Goal: Information Seeking & Learning: Learn about a topic

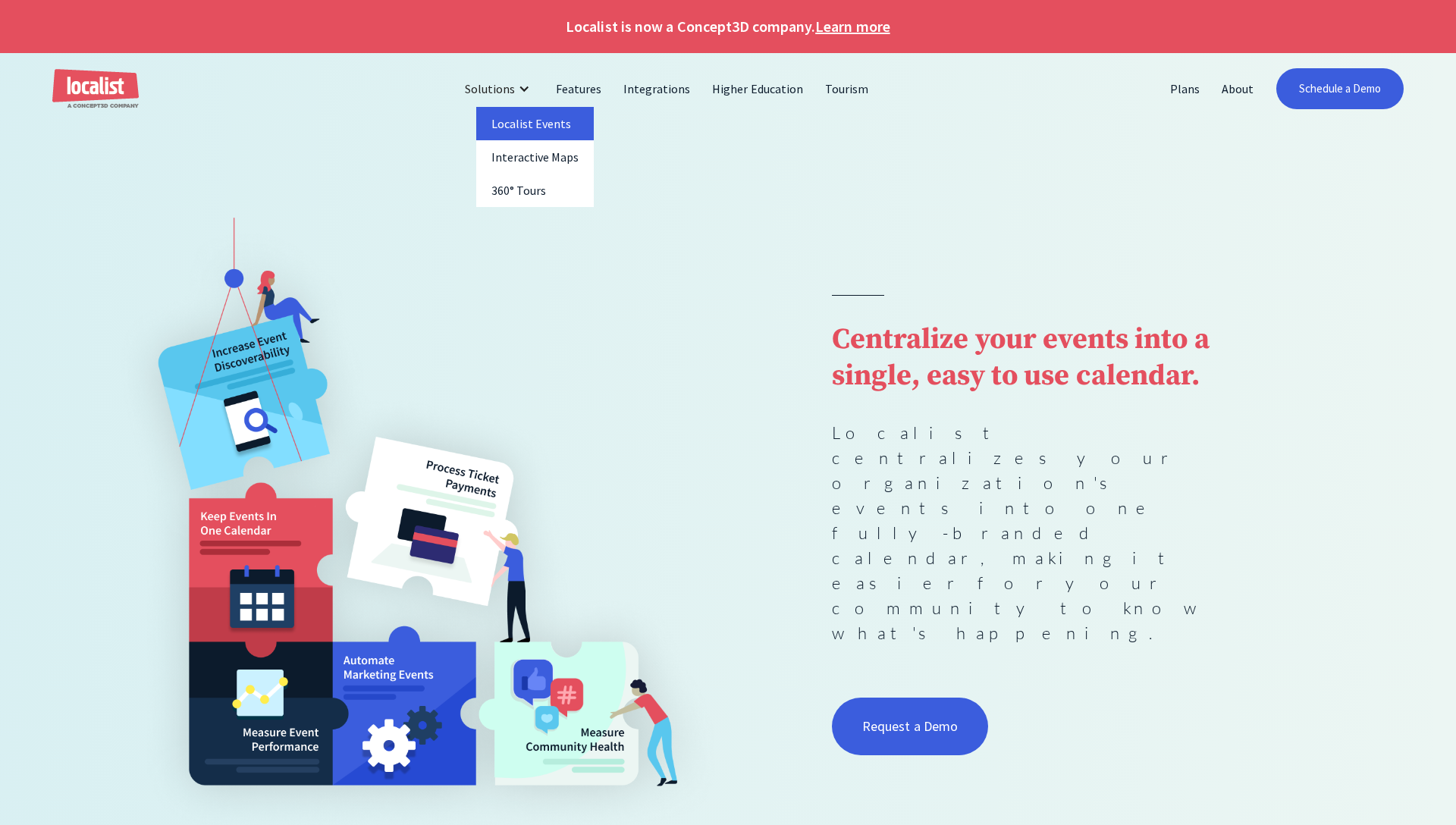
click at [535, 130] on link "Localist Events" at bounding box center [535, 123] width 118 height 34
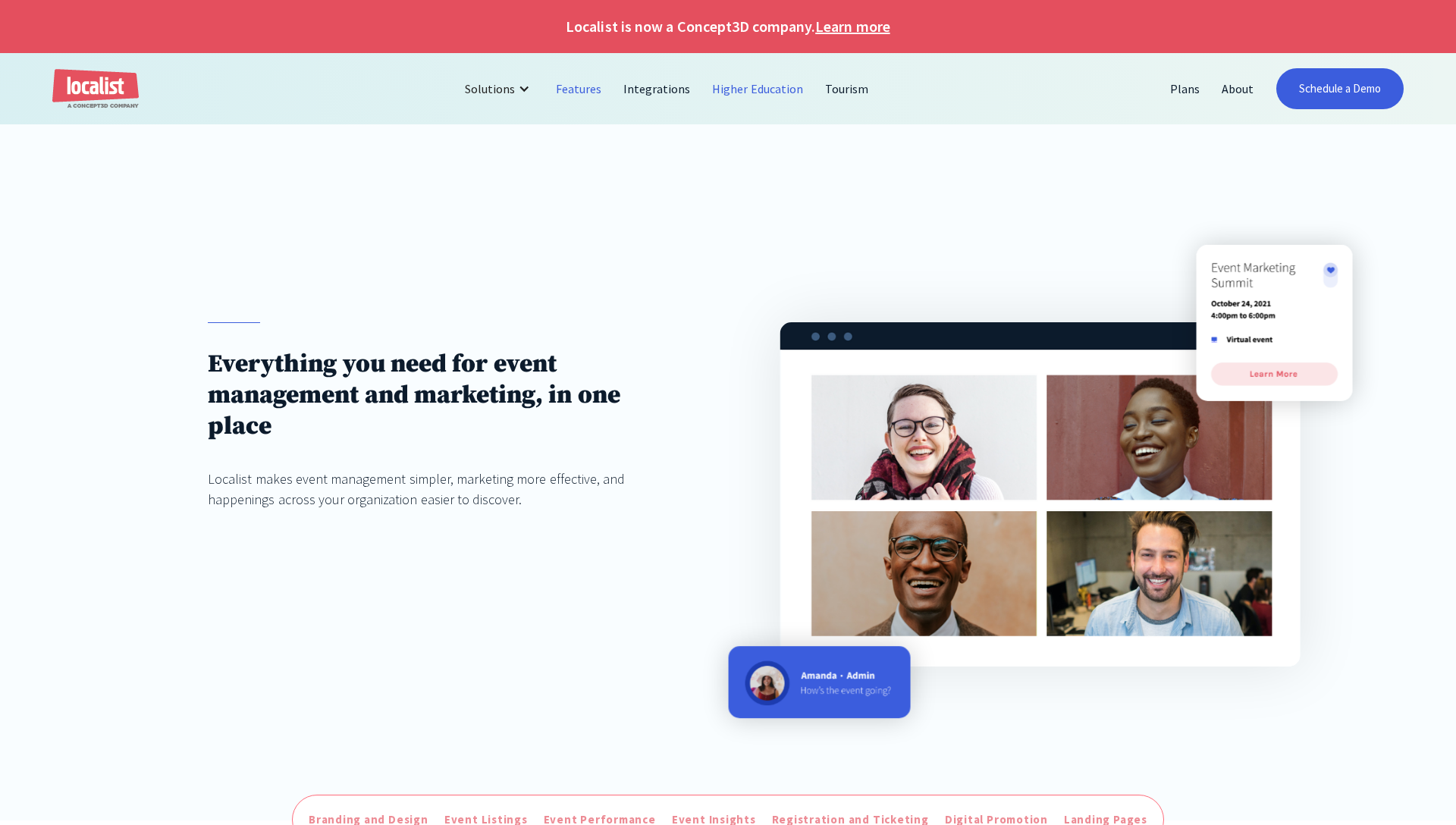
click at [760, 91] on link "Higher Education" at bounding box center [758, 88] width 113 height 36
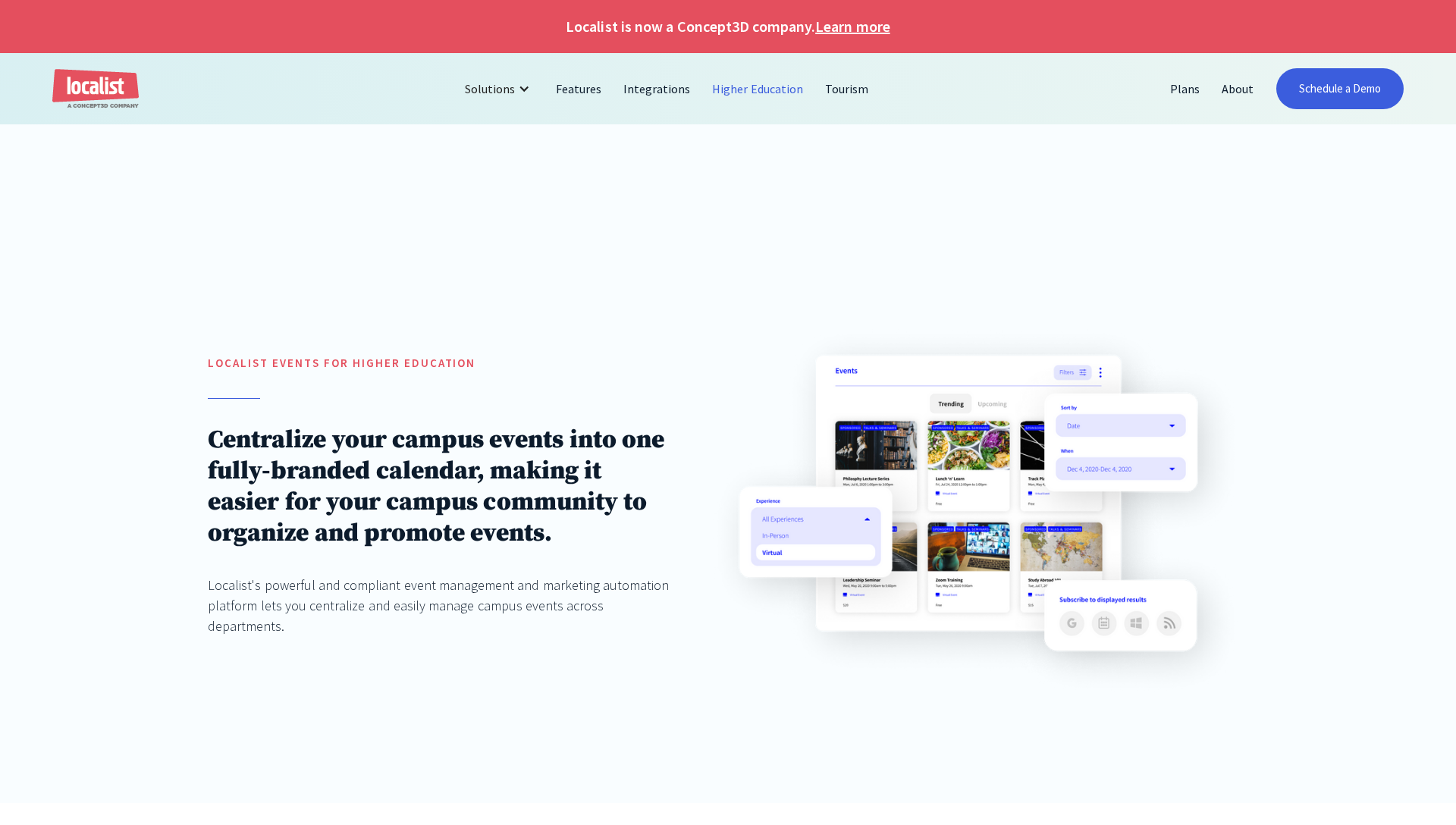
click at [958, 473] on img at bounding box center [975, 510] width 539 height 377
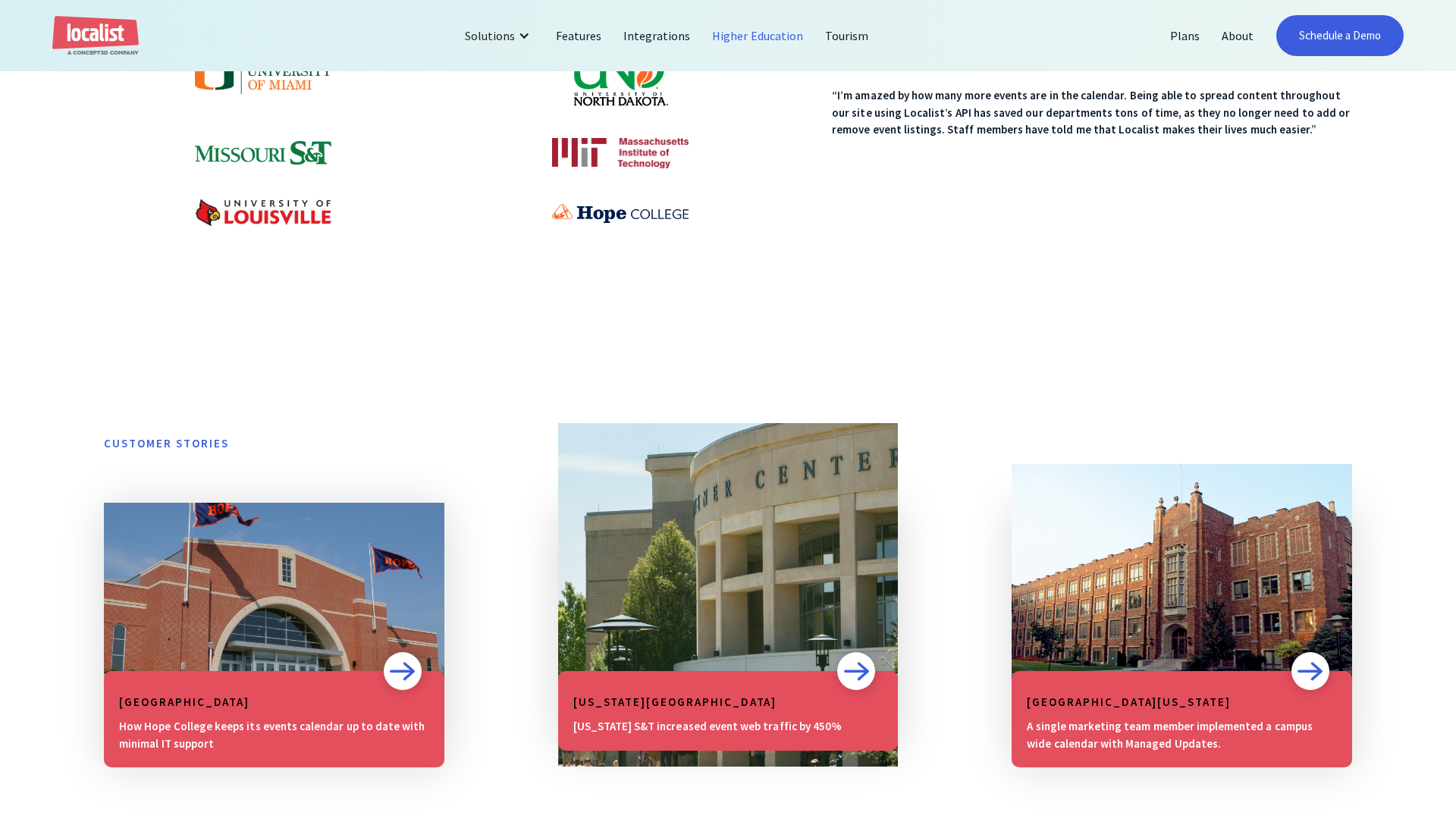
scroll to position [1369, 0]
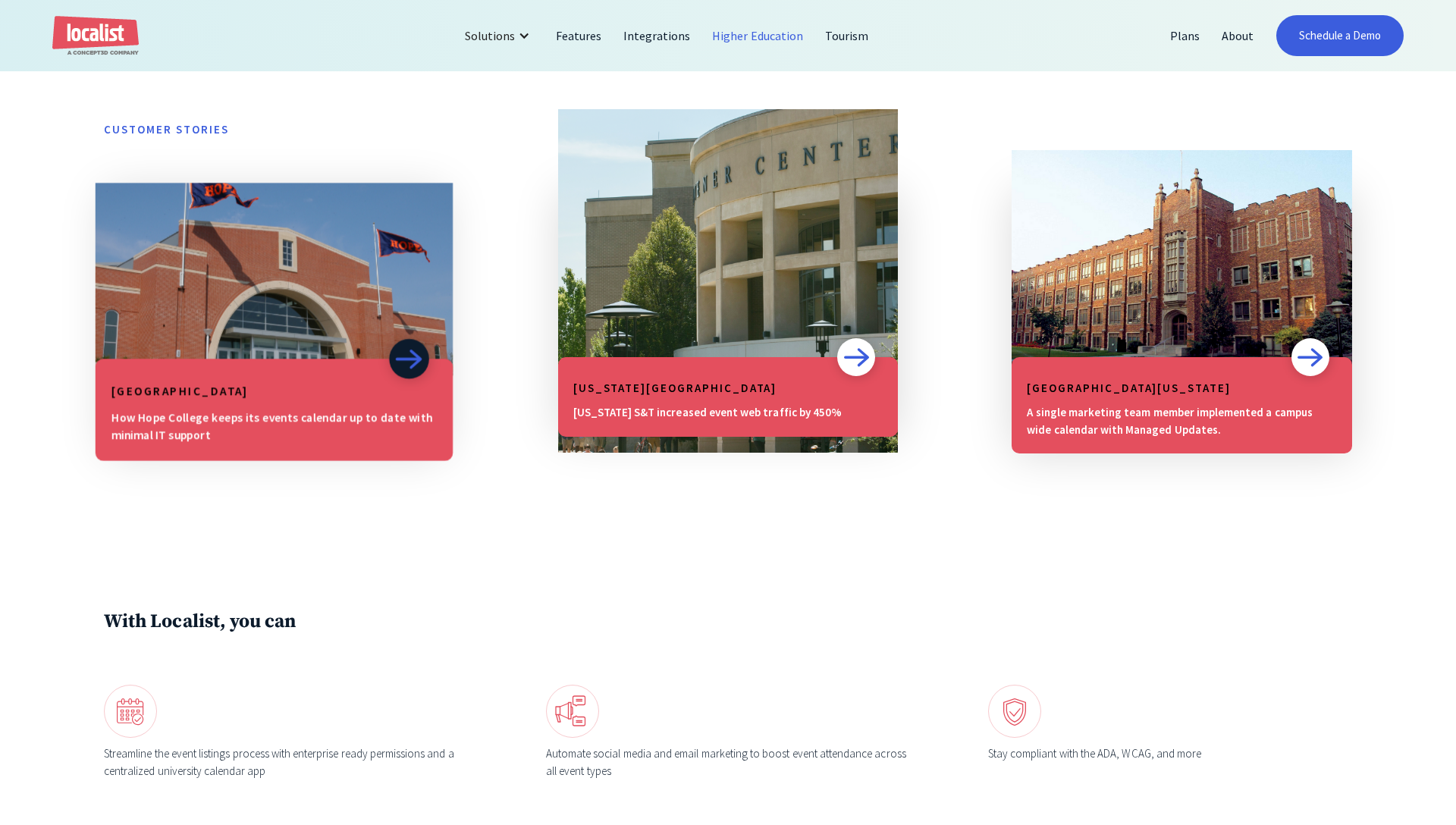
click at [316, 399] on h5 "[GEOGRAPHIC_DATA]" at bounding box center [274, 391] width 326 height 18
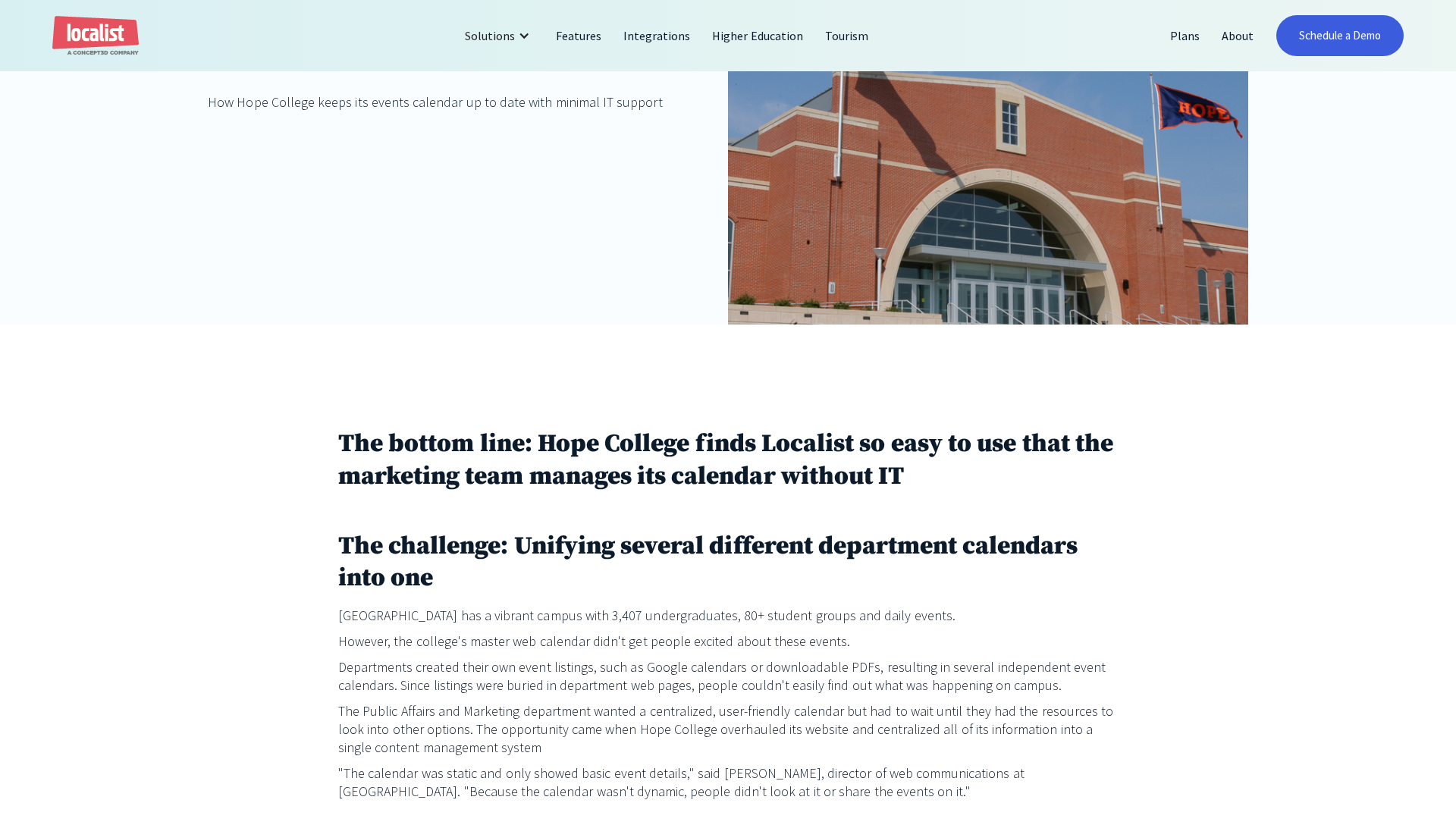
scroll to position [564, 0]
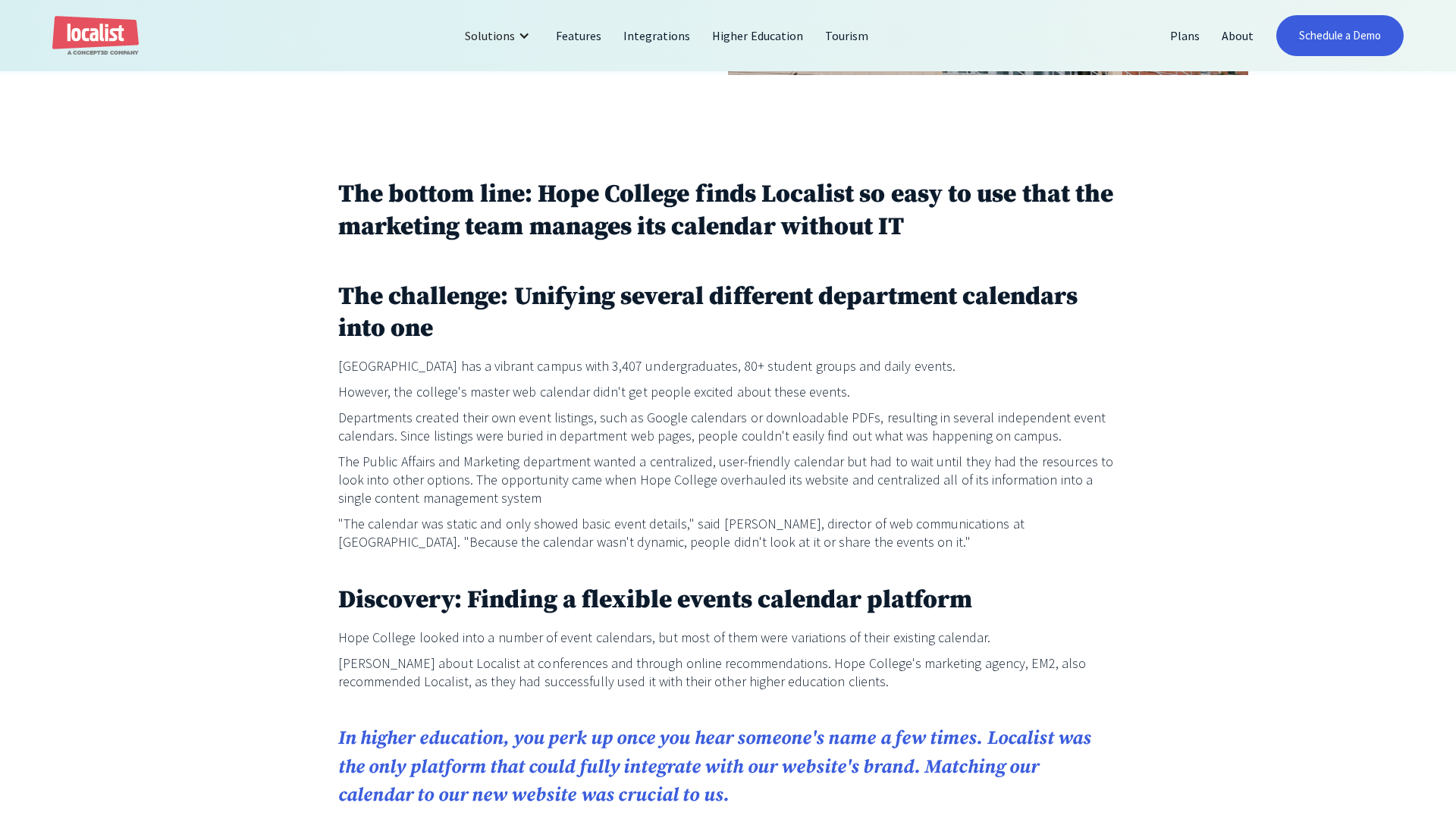
drag, startPoint x: 439, startPoint y: 223, endPoint x: 629, endPoint y: 236, distance: 190.4
click at [629, 236] on h2 "The bottom line: Hope College finds Localist so easy to use that the marketing …" at bounding box center [728, 211] width 780 height 65
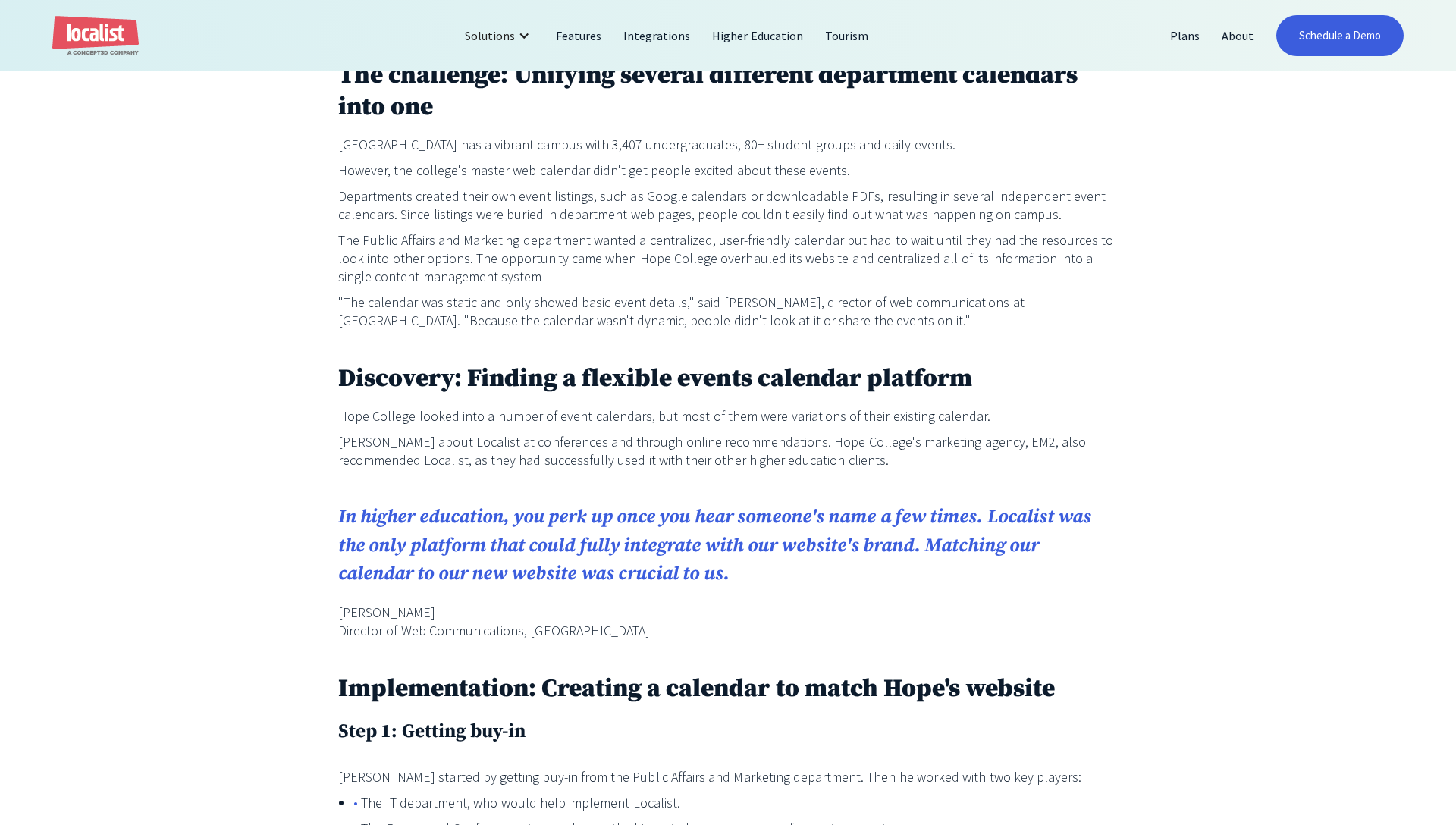
scroll to position [990, 0]
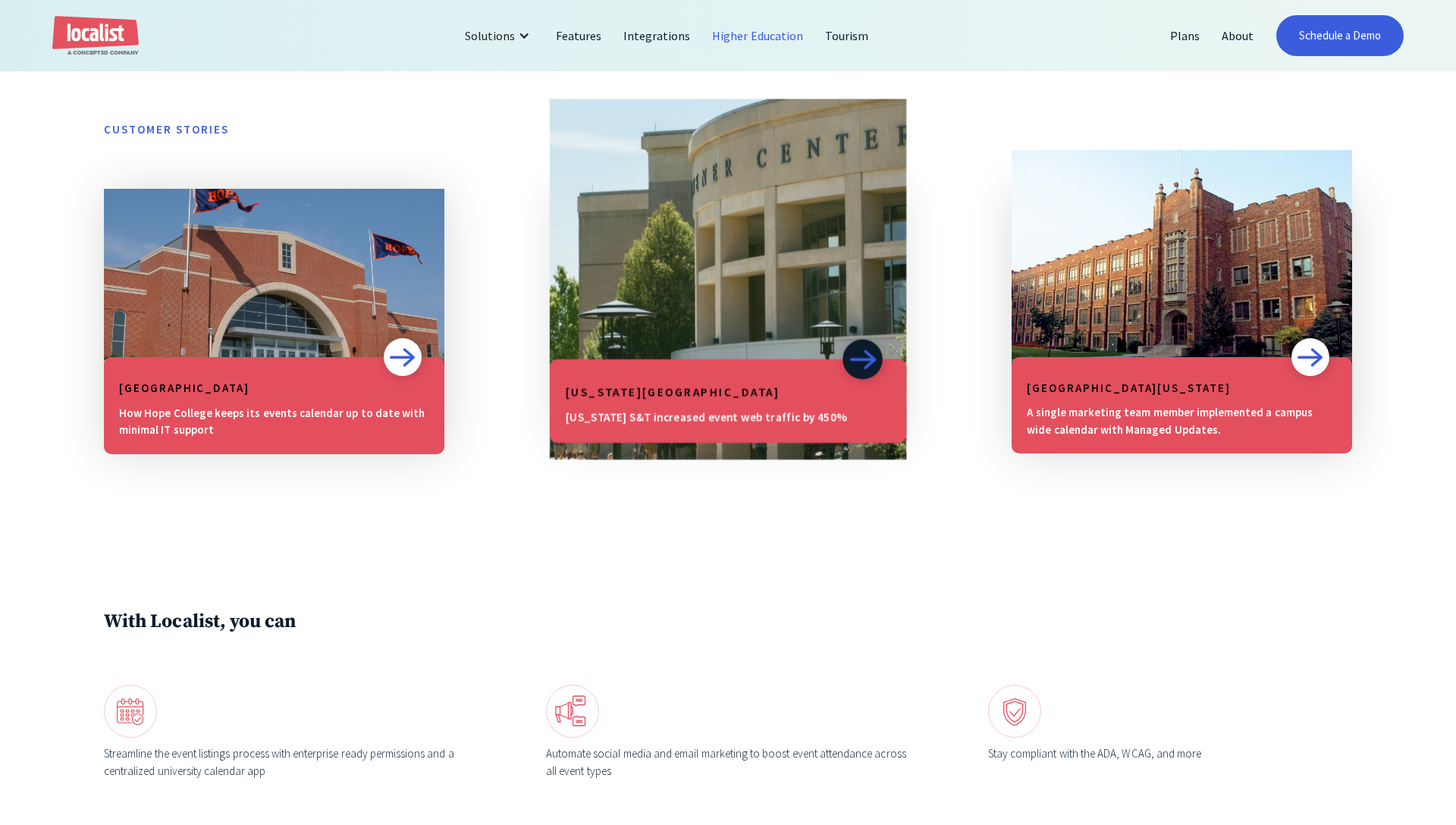
click at [767, 387] on h5 "[US_STATE][GEOGRAPHIC_DATA]" at bounding box center [728, 392] width 326 height 18
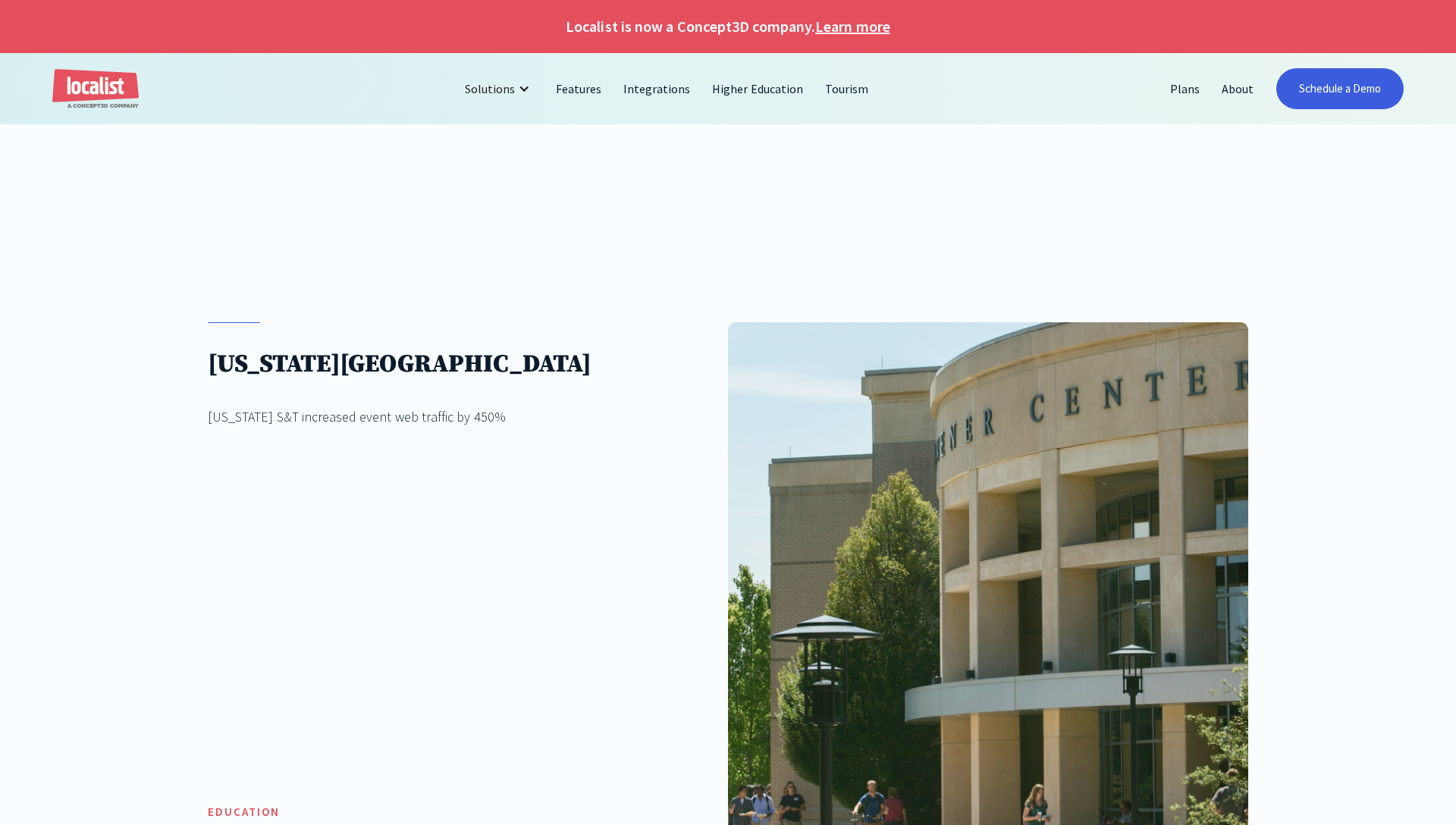
drag, startPoint x: 418, startPoint y: 359, endPoint x: 580, endPoint y: 359, distance: 162.0
click at [580, 359] on h1 "[US_STATE][GEOGRAPHIC_DATA]" at bounding box center [399, 364] width 383 height 31
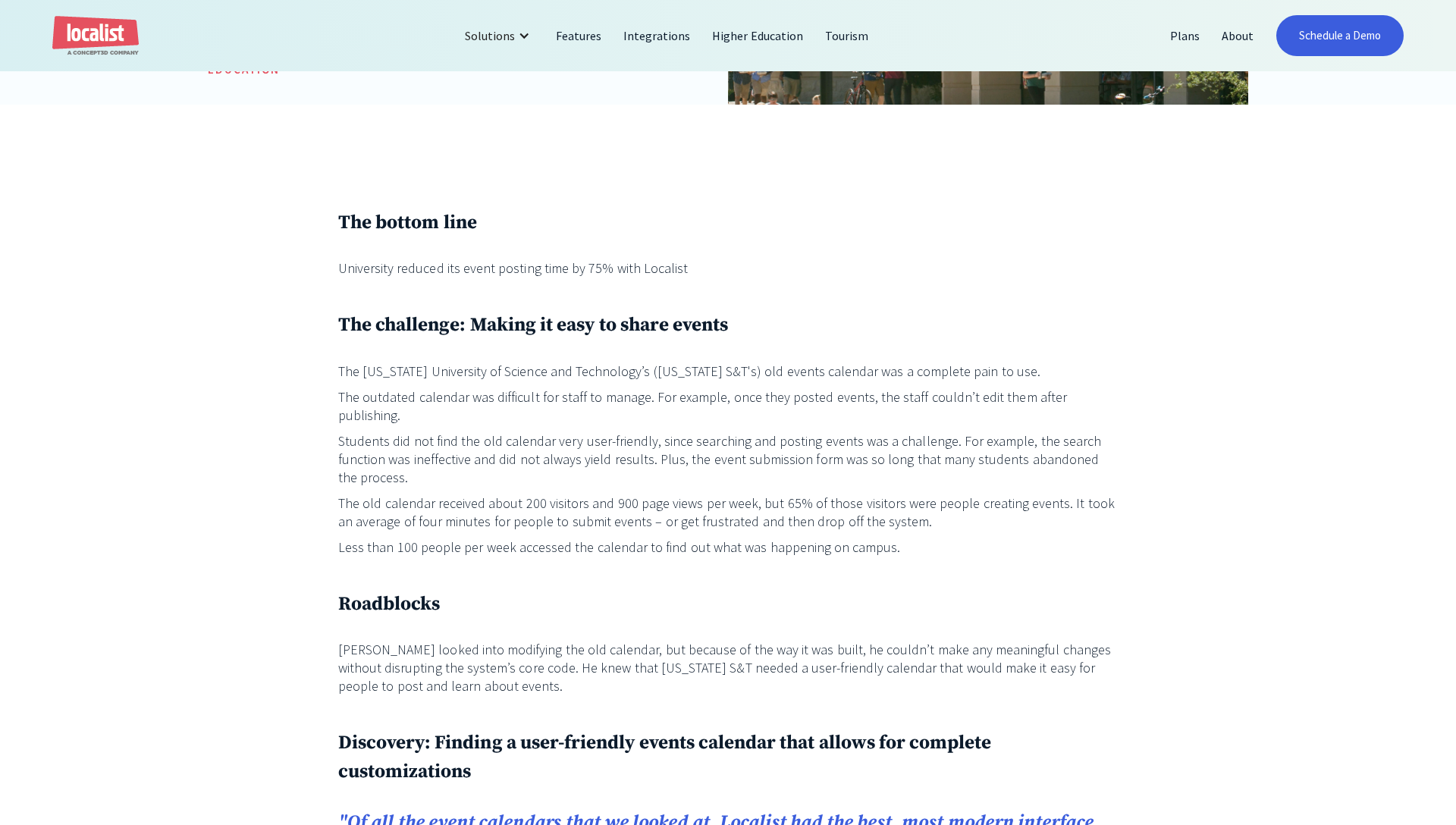
scroll to position [861, 0]
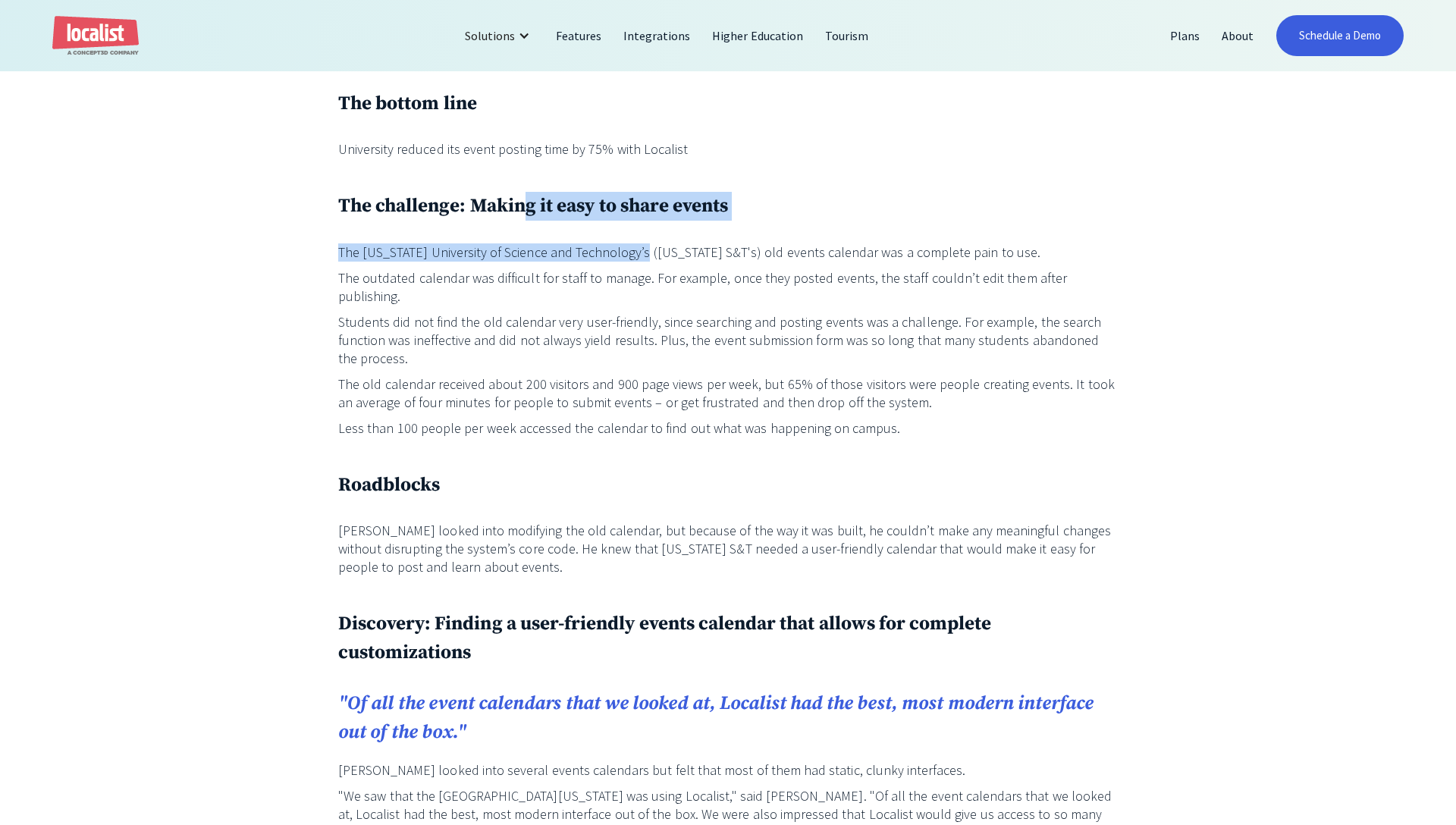
drag, startPoint x: 524, startPoint y: 206, endPoint x: 631, endPoint y: 248, distance: 114.9
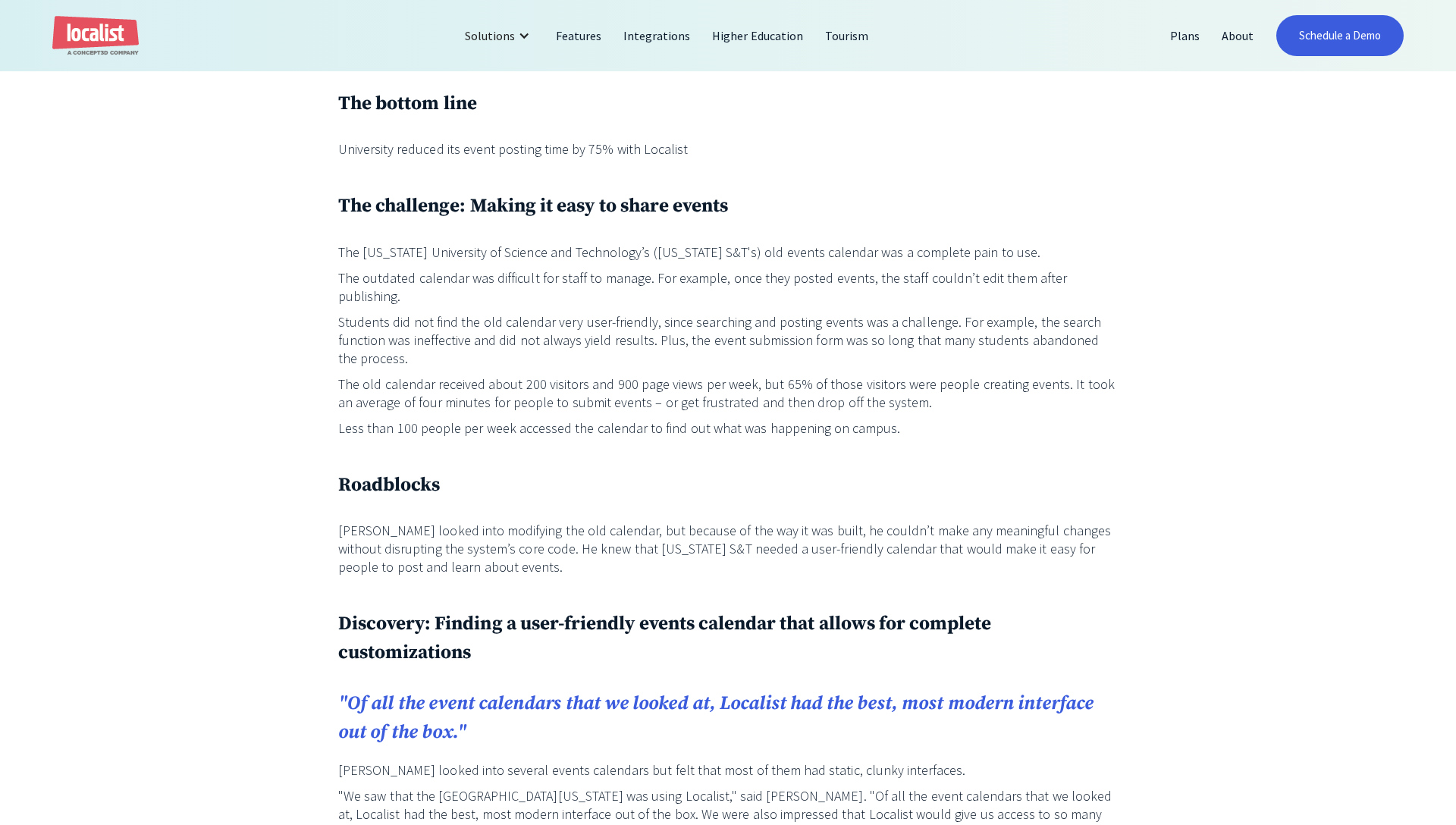
drag, startPoint x: 423, startPoint y: 272, endPoint x: 594, endPoint y: 280, distance: 171.2
click at [587, 279] on p "The outdated calendar was difficult for staff to manage. For example, once they…" at bounding box center [728, 287] width 780 height 36
drag, startPoint x: 685, startPoint y: 279, endPoint x: 752, endPoint y: 279, distance: 67.0
click at [752, 279] on p "The outdated calendar was difficult for staff to manage. For example, once they…" at bounding box center [728, 287] width 780 height 36
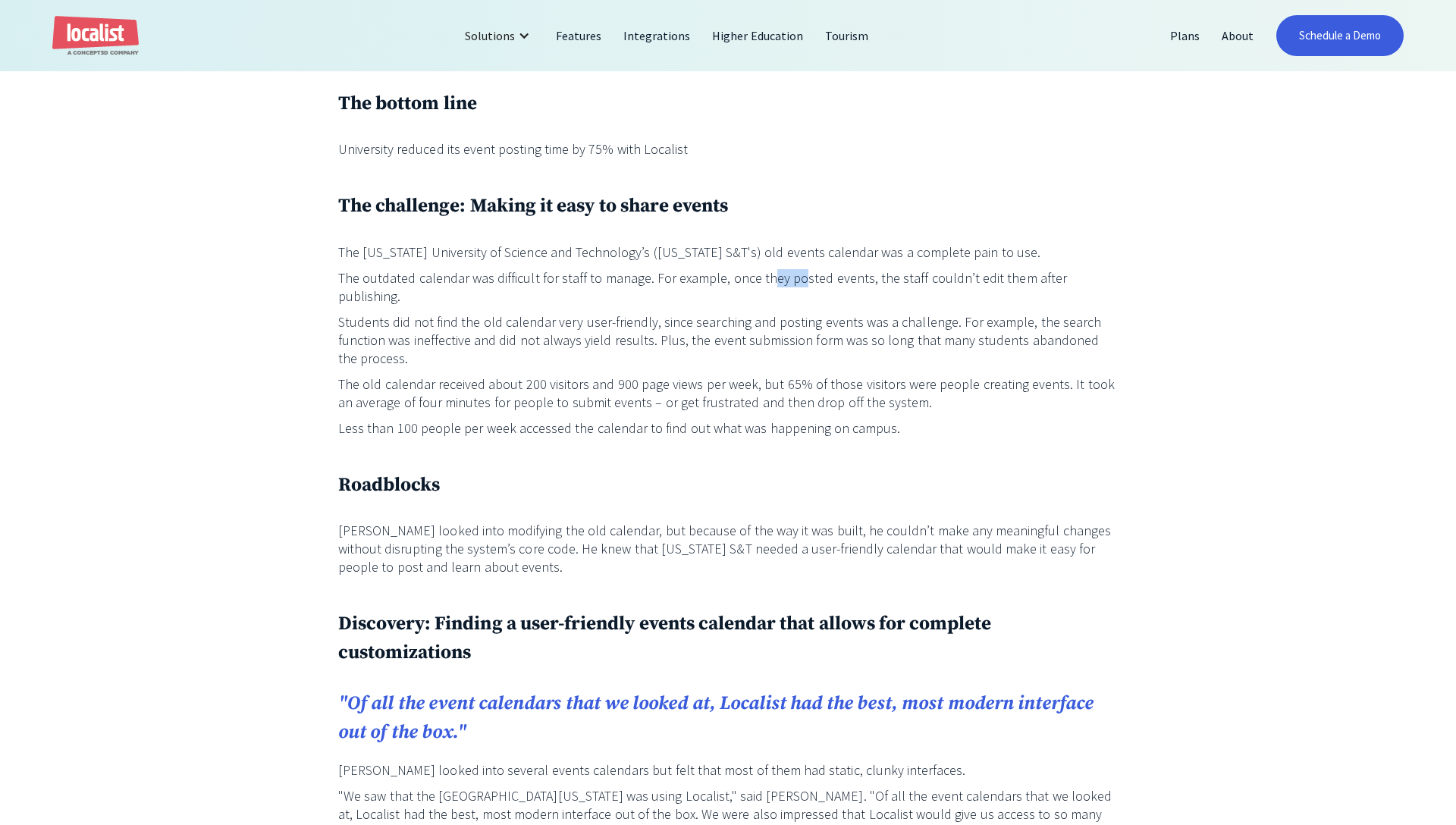
drag, startPoint x: 763, startPoint y: 279, endPoint x: 903, endPoint y: 303, distance: 142.0
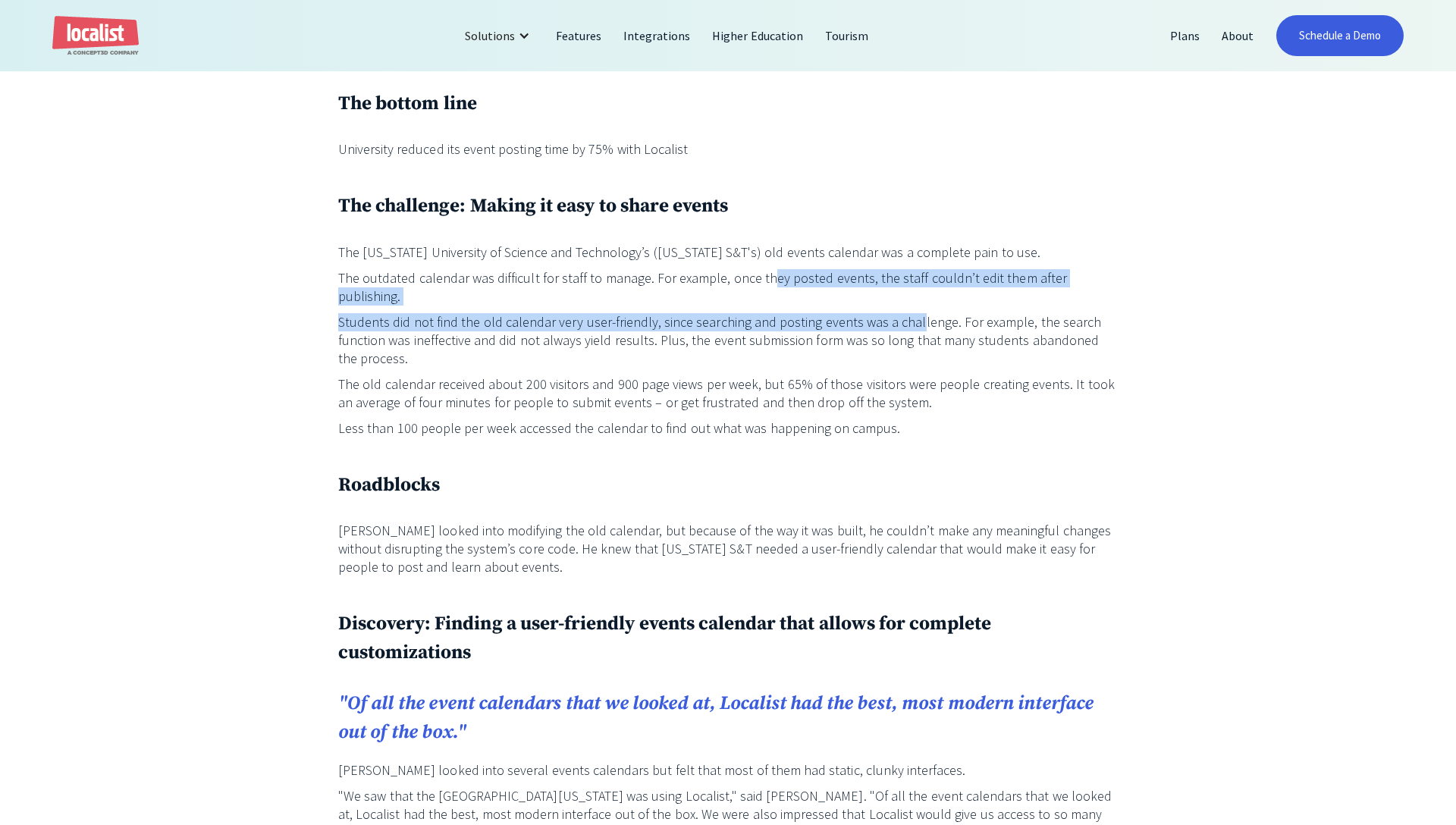
click at [425, 313] on p "Students did not find the old calendar very user-friendly, since searching and …" at bounding box center [728, 340] width 780 height 55
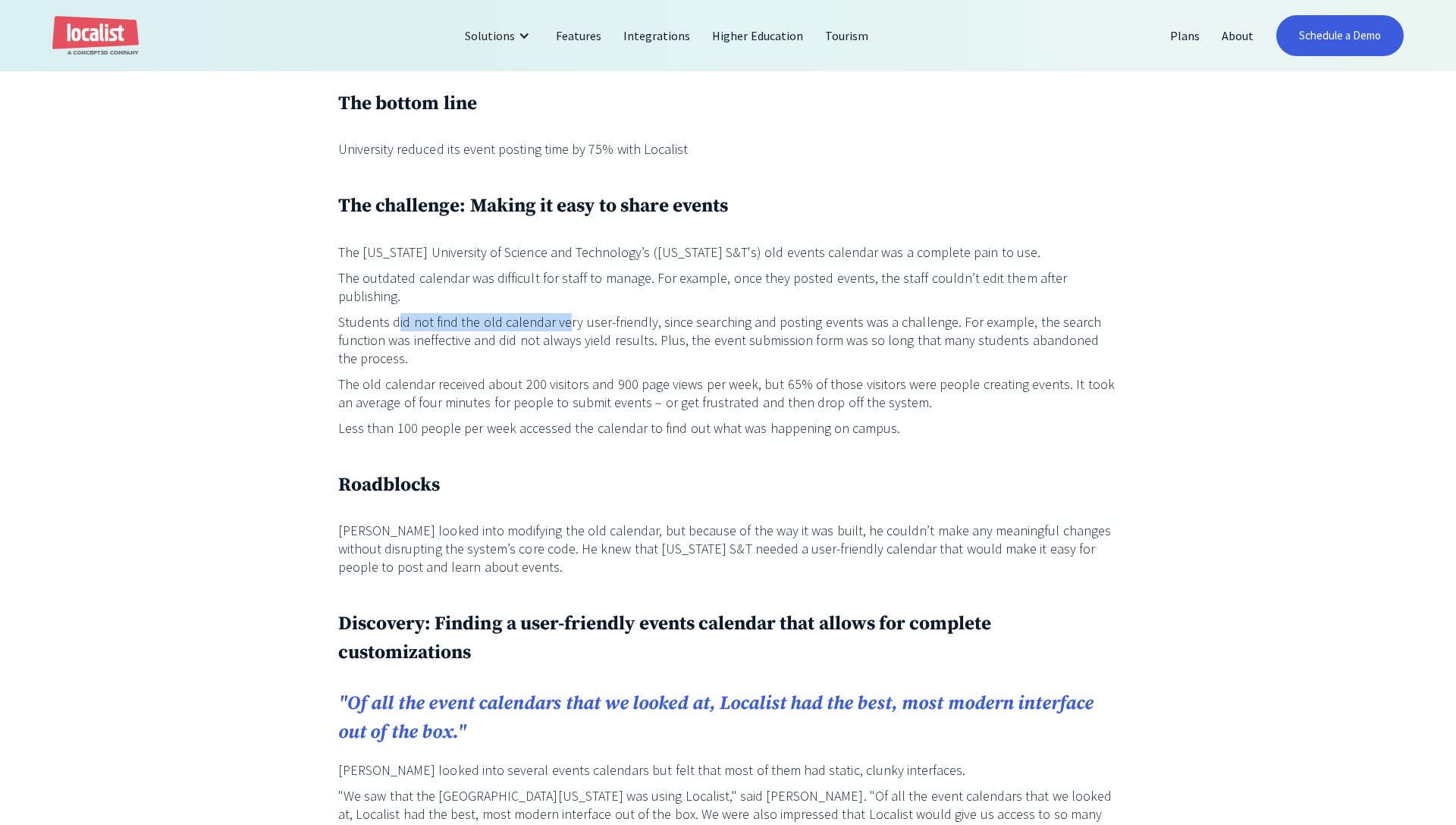
drag, startPoint x: 409, startPoint y: 301, endPoint x: 563, endPoint y: 301, distance: 154.0
click at [563, 313] on p "Students did not find the old calendar very user-friendly, since searching and …" at bounding box center [728, 340] width 780 height 55
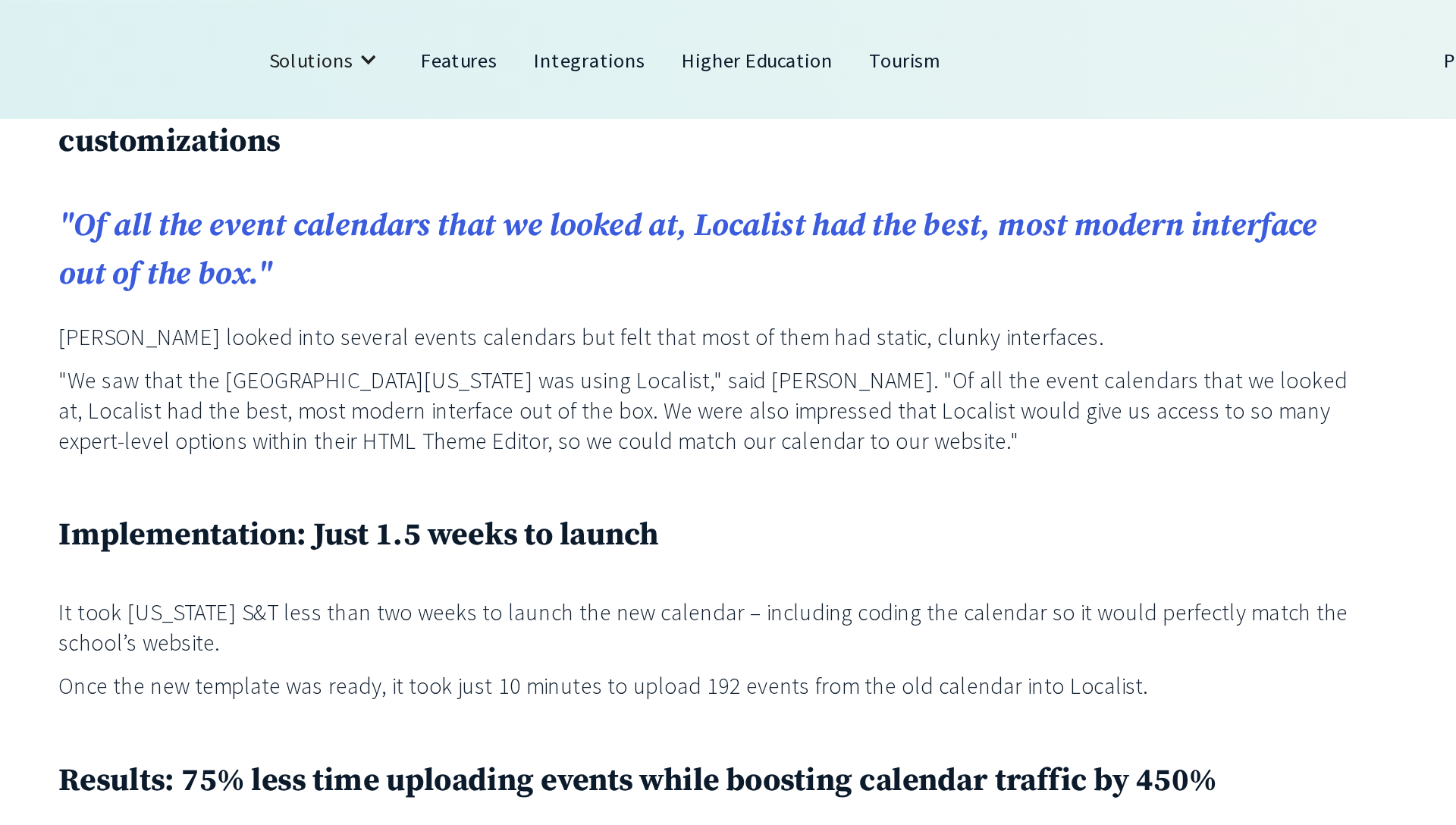
scroll to position [1418, 0]
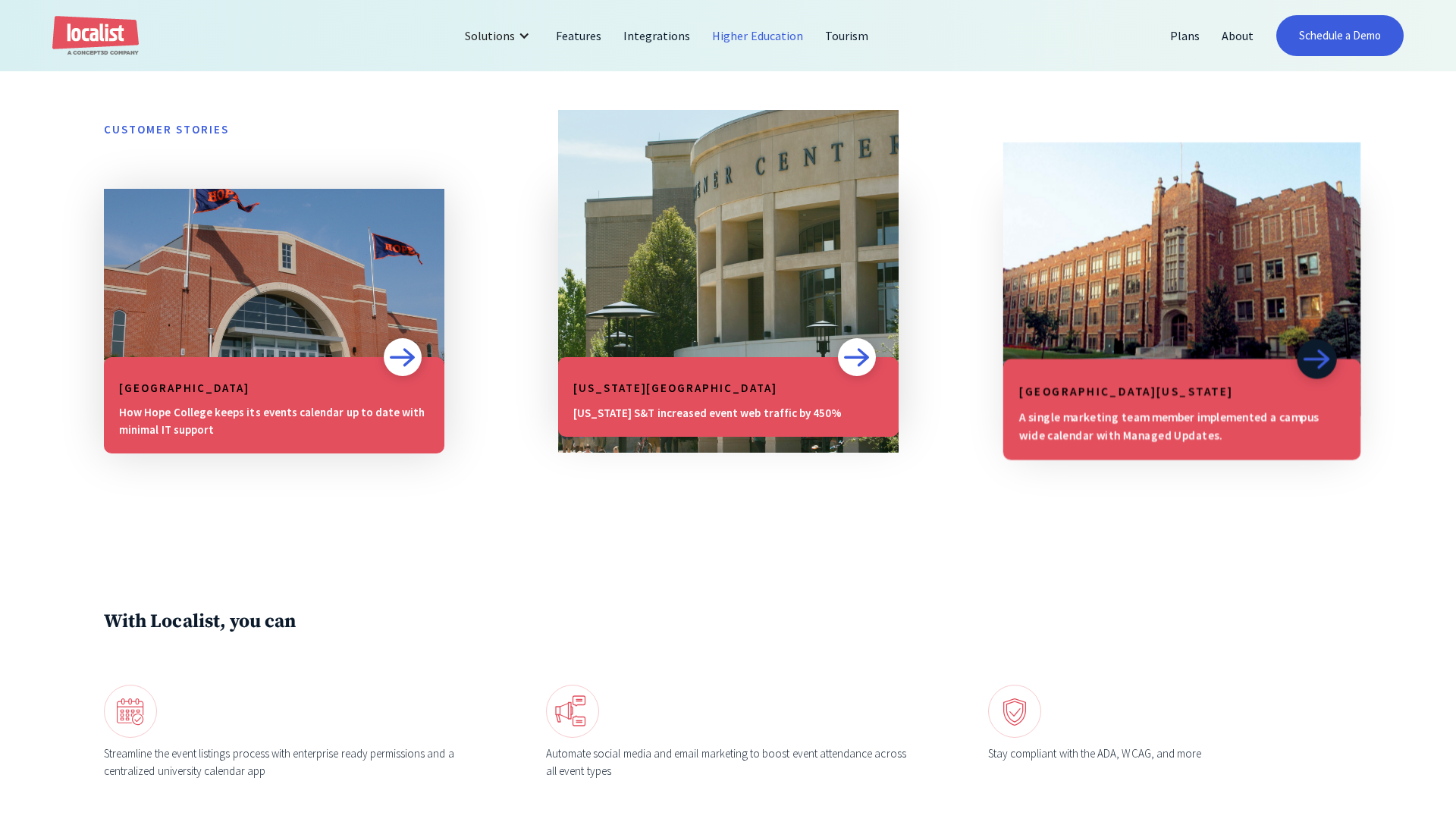
click at [1187, 335] on img at bounding box center [1182, 279] width 357 height 191
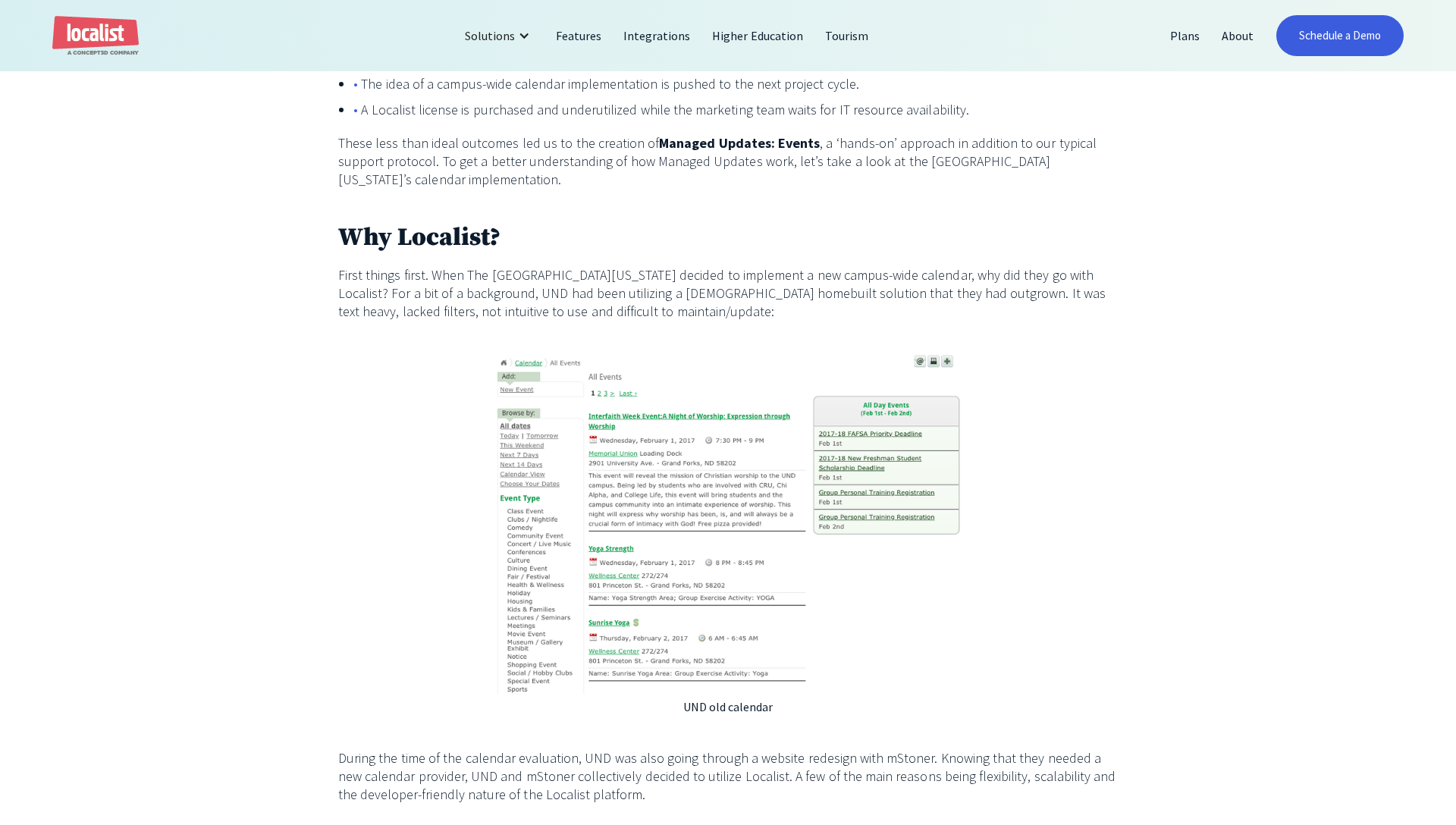
scroll to position [1198, 0]
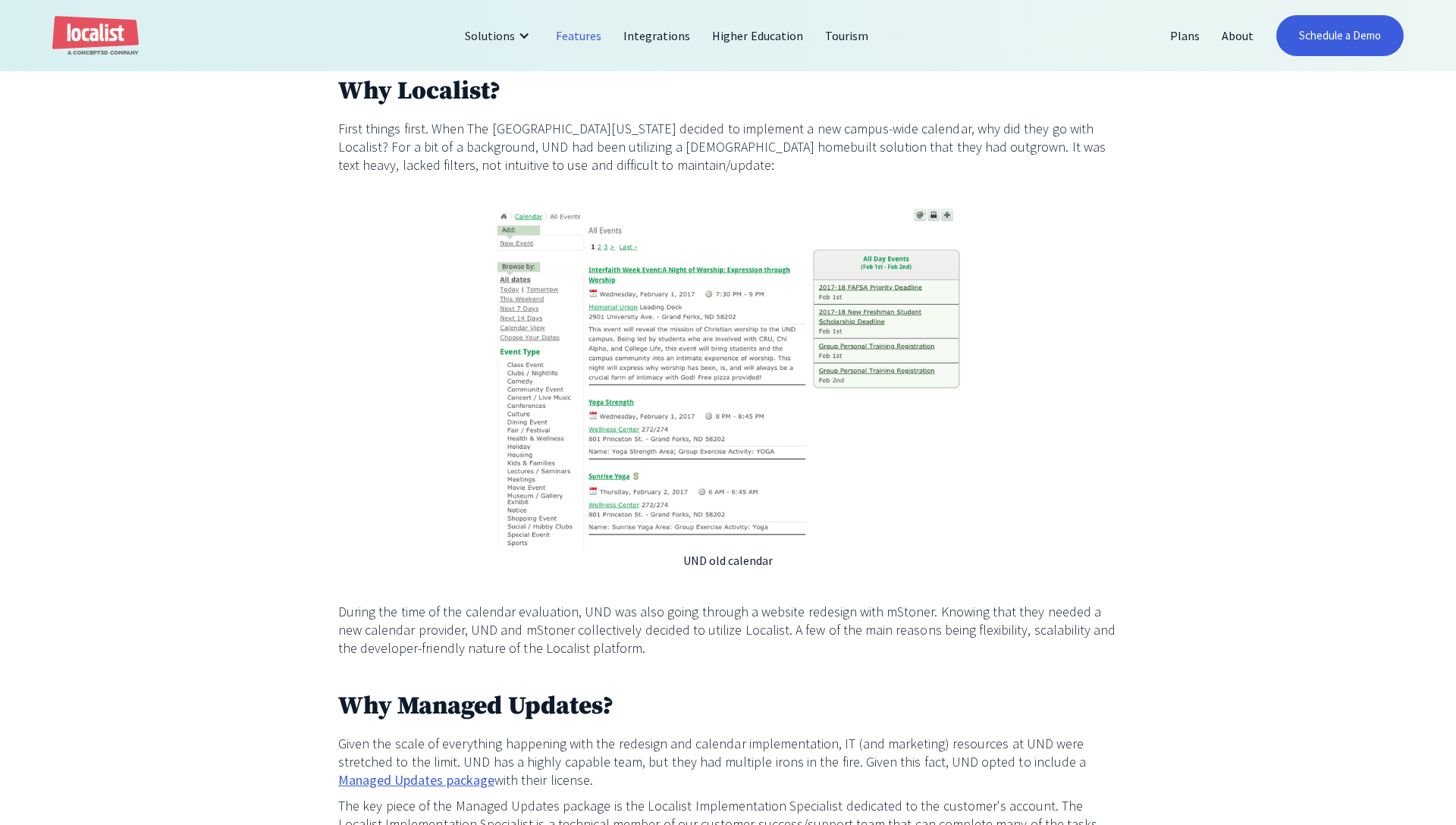
click at [592, 35] on link "Features" at bounding box center [579, 35] width 67 height 36
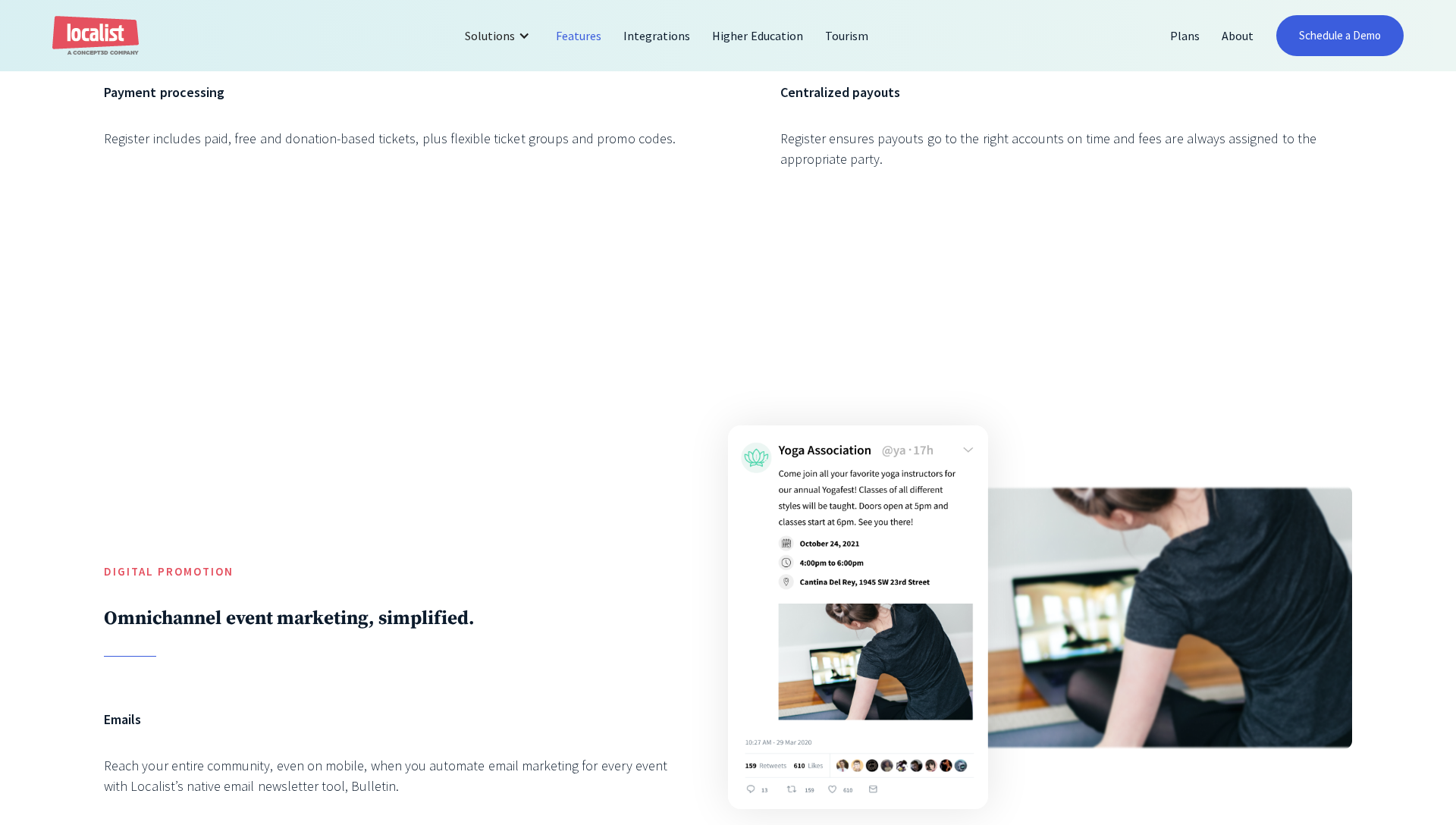
scroll to position [4498, 0]
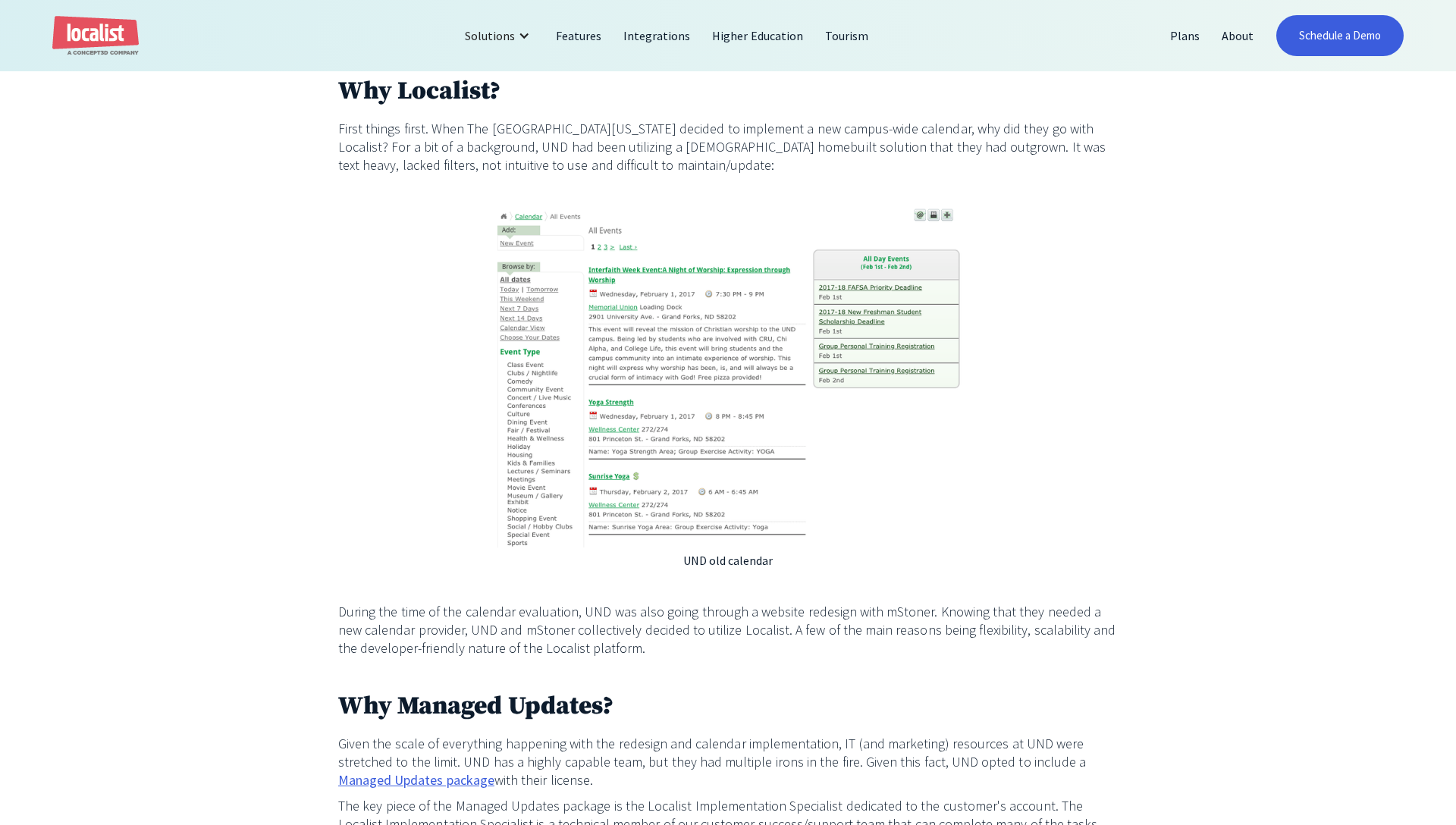
scroll to position [1198, 0]
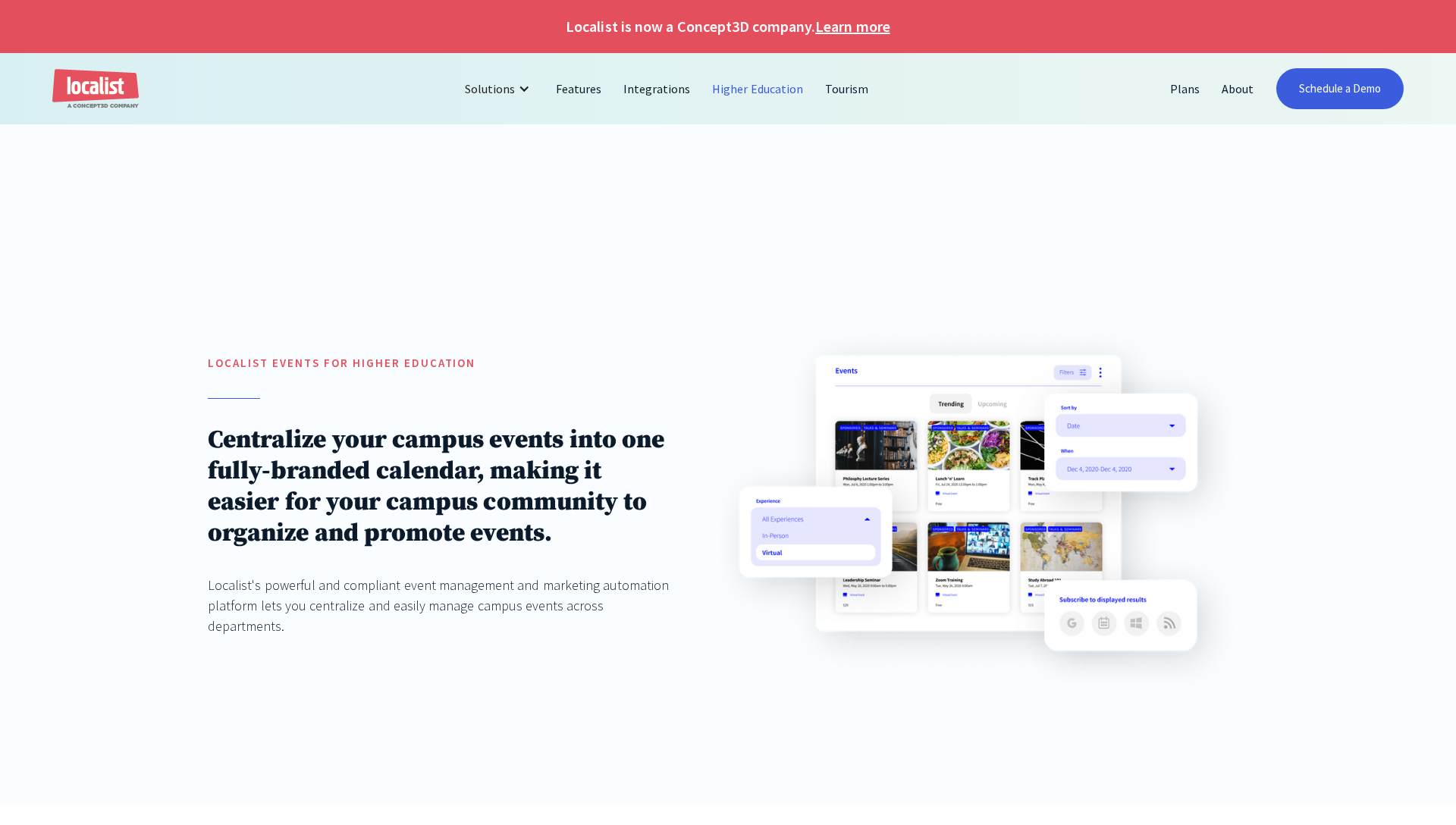
scroll to position [1369, 0]
